Goal: Complete application form: Complete application form

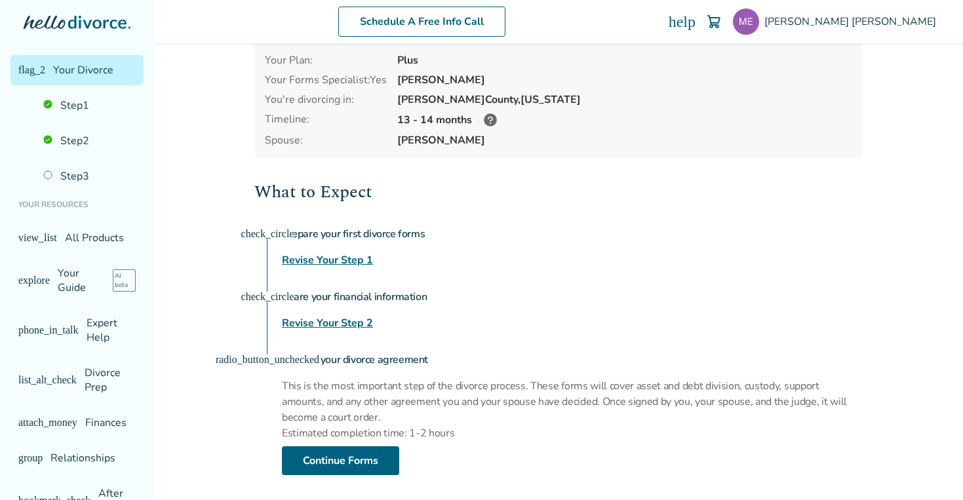
scroll to position [65, 0]
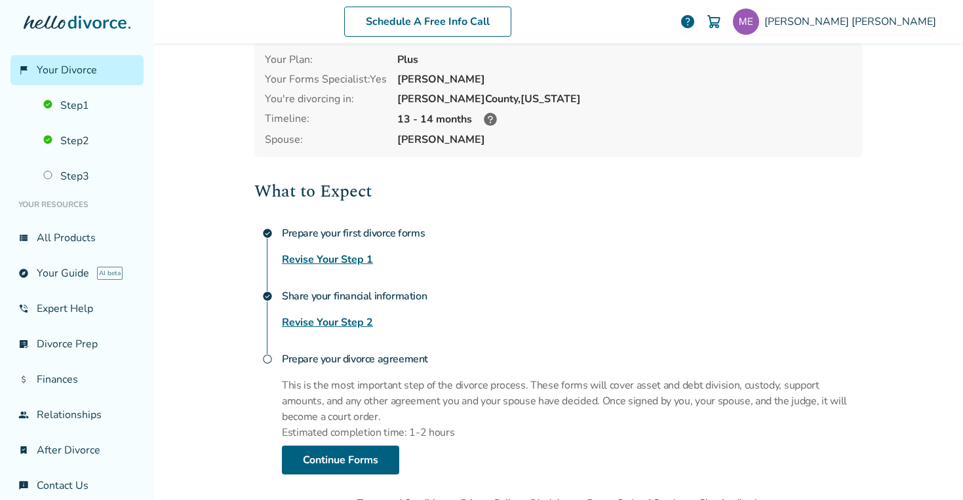
click at [336, 474] on div "Matthew , welcome to your divorce platform. Your Plan: Plus Your Forms Speciali…" at bounding box center [558, 236] width 629 height 517
click at [334, 434] on p "Estimated completion time: 1-2 hours" at bounding box center [572, 433] width 581 height 16
click at [348, 456] on link "Continue Forms" at bounding box center [340, 460] width 117 height 29
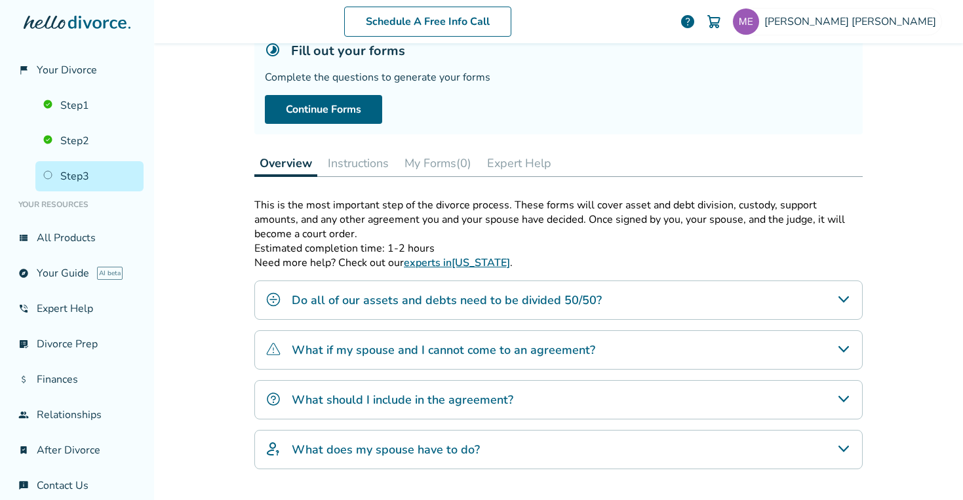
scroll to position [71, 0]
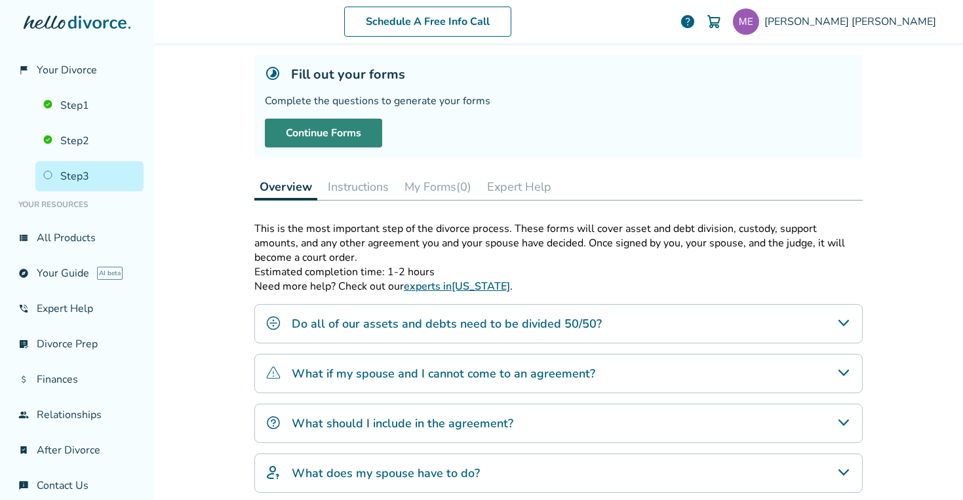
click at [319, 132] on link "Continue Forms" at bounding box center [323, 133] width 117 height 29
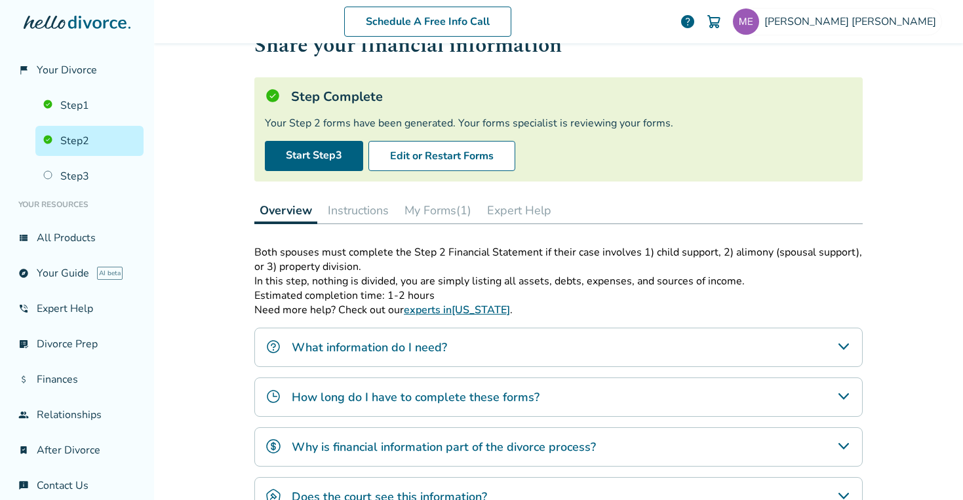
scroll to position [54, 0]
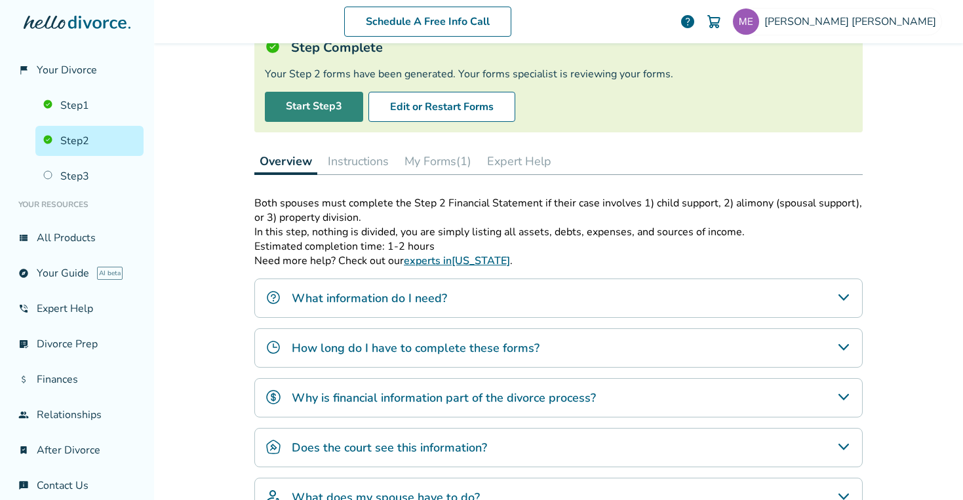
click at [307, 113] on link "Start Step 3" at bounding box center [314, 107] width 98 height 30
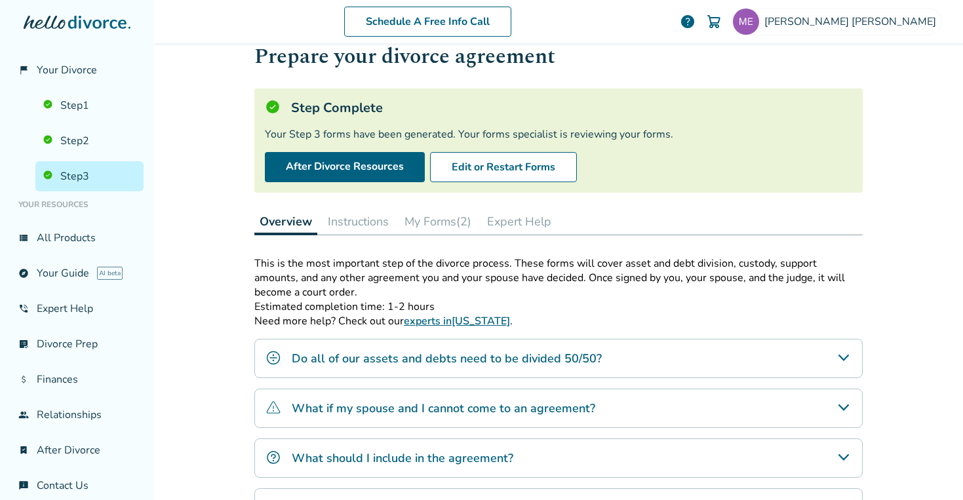
scroll to position [33, 0]
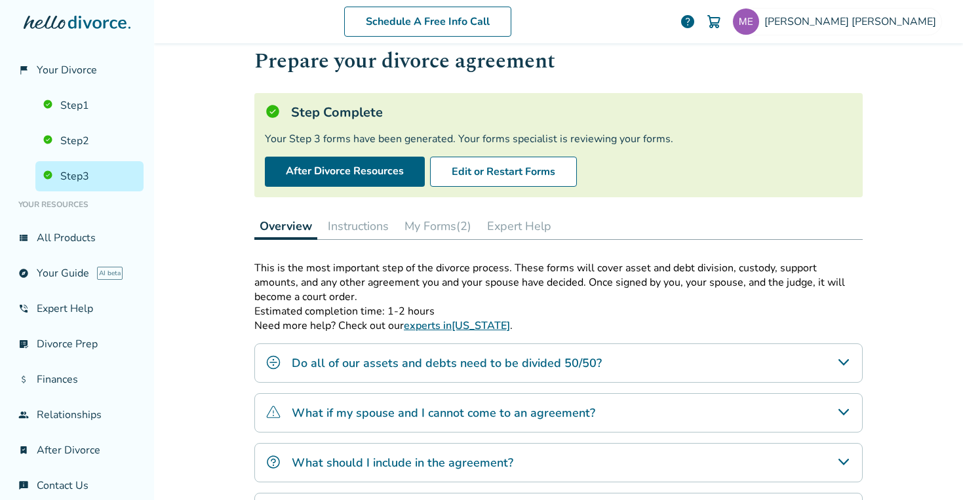
click at [332, 281] on p "This is the most important step of the divorce process. These forms will cover …" at bounding box center [558, 282] width 608 height 43
click at [366, 168] on link "After Divorce Resources" at bounding box center [345, 172] width 160 height 30
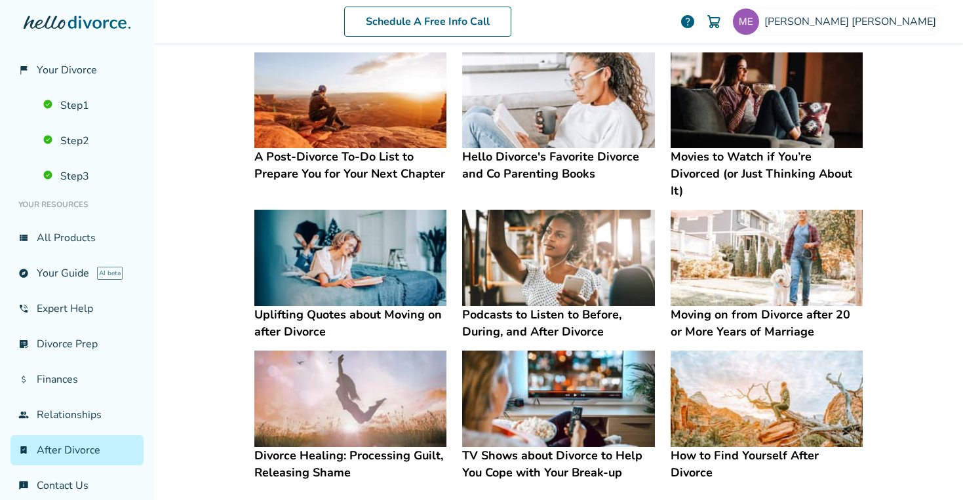
scroll to position [1109, 0]
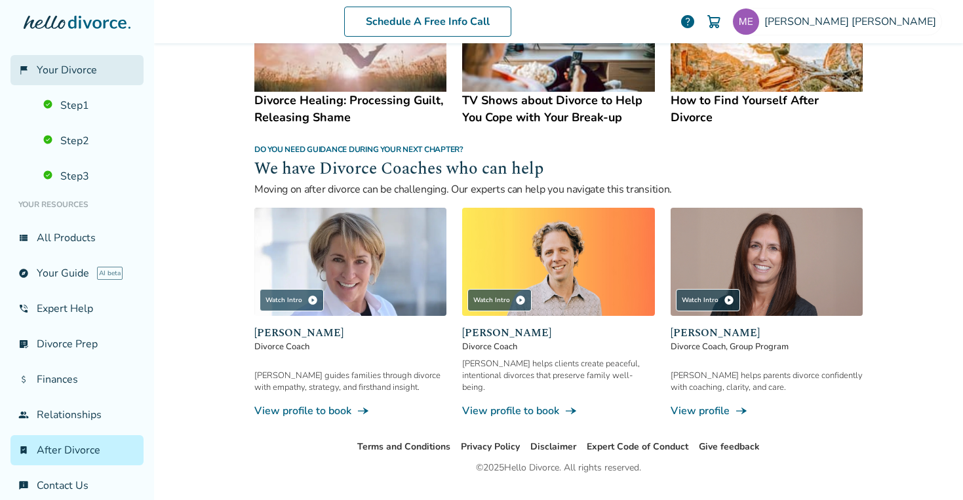
click at [62, 69] on span "Your Divorce" at bounding box center [67, 70] width 60 height 14
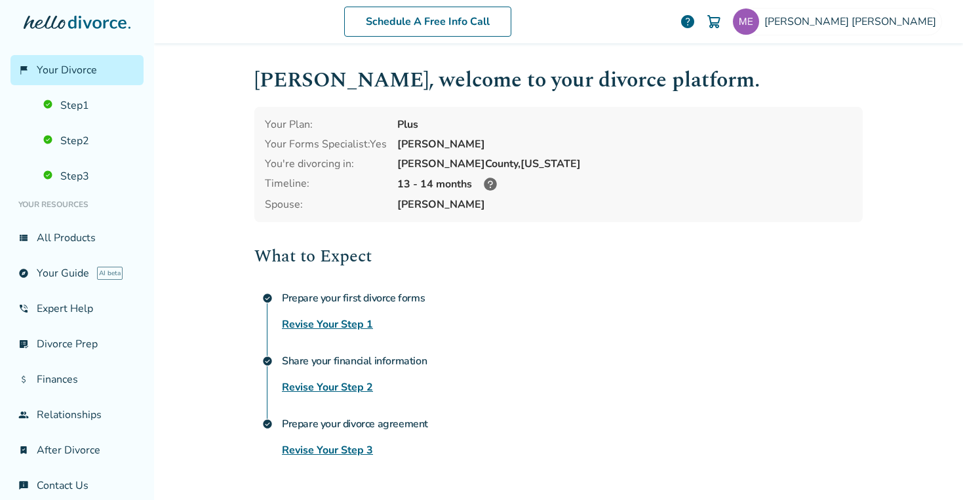
click at [491, 182] on icon at bounding box center [490, 184] width 13 height 13
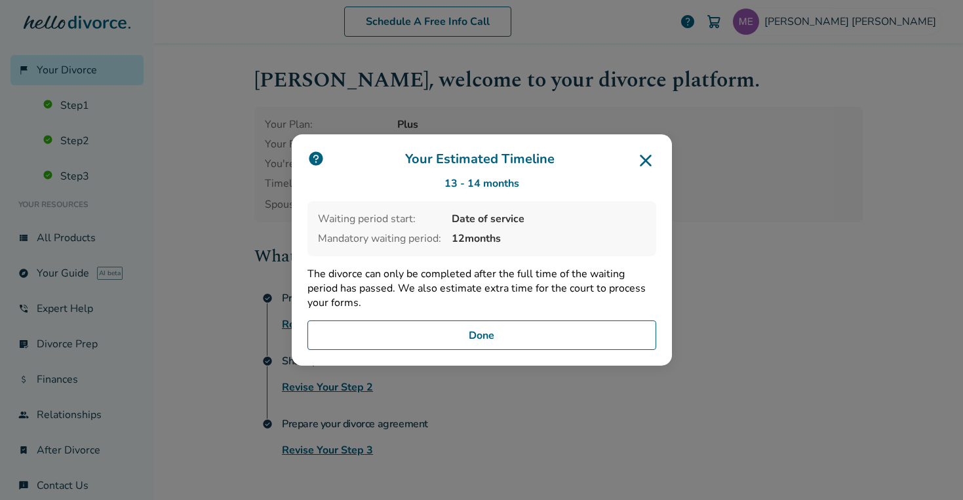
click at [473, 342] on button "Done" at bounding box center [481, 336] width 349 height 30
